Goal: Communication & Community: Participate in discussion

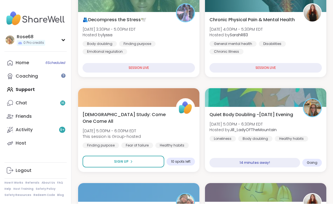
scroll to position [191, 0]
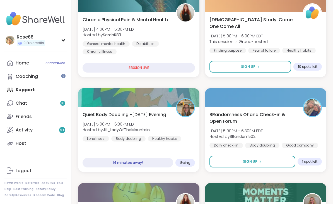
click at [190, 161] on span "Going" at bounding box center [185, 162] width 11 height 4
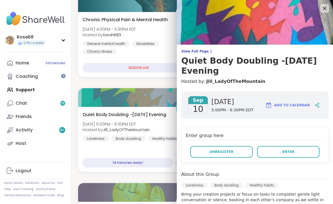
click at [291, 149] on button "Enter" at bounding box center [288, 152] width 62 height 12
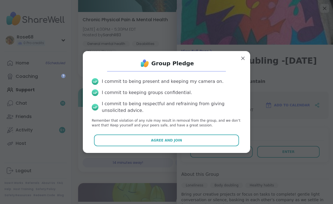
click at [197, 140] on button "Agree and Join" at bounding box center [166, 140] width 145 height 12
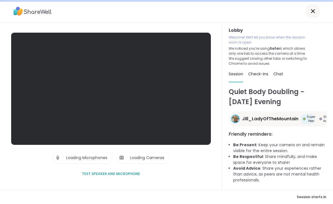
scroll to position [11, 0]
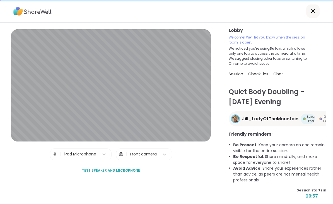
click at [310, 13] on icon at bounding box center [312, 11] width 7 height 7
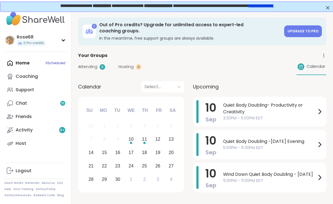
click at [256, 108] on span "Quiet Body Doubling- Productivity or Creativity" at bounding box center [269, 108] width 93 height 13
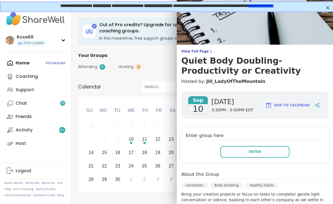
click at [248, 161] on div "Enter group here Enter" at bounding box center [254, 145] width 147 height 34
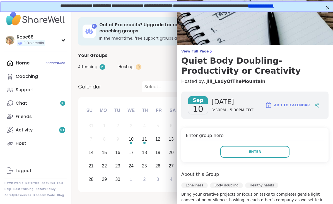
click at [322, 20] on img at bounding box center [255, 22] width 156 height 45
click at [323, 20] on img at bounding box center [255, 22] width 156 height 45
click at [320, 17] on img at bounding box center [255, 22] width 156 height 45
click at [324, 22] on img at bounding box center [255, 22] width 156 height 45
click at [322, 18] on img at bounding box center [255, 22] width 156 height 45
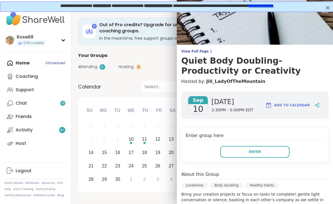
click at [152, 59] on div "Attending 6 Hosting 0 Calendar" at bounding box center [202, 67] width 248 height 16
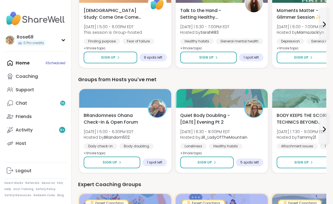
scroll to position [232, 0]
click at [207, 160] on span "Sign Up" at bounding box center [204, 162] width 14 height 5
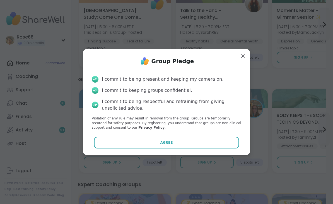
click at [183, 148] on button "Agree" at bounding box center [166, 143] width 145 height 12
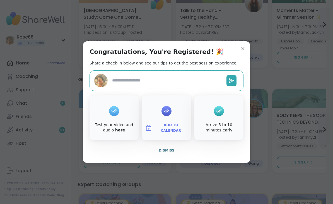
type textarea "*"
